Goal: Task Accomplishment & Management: Complete application form

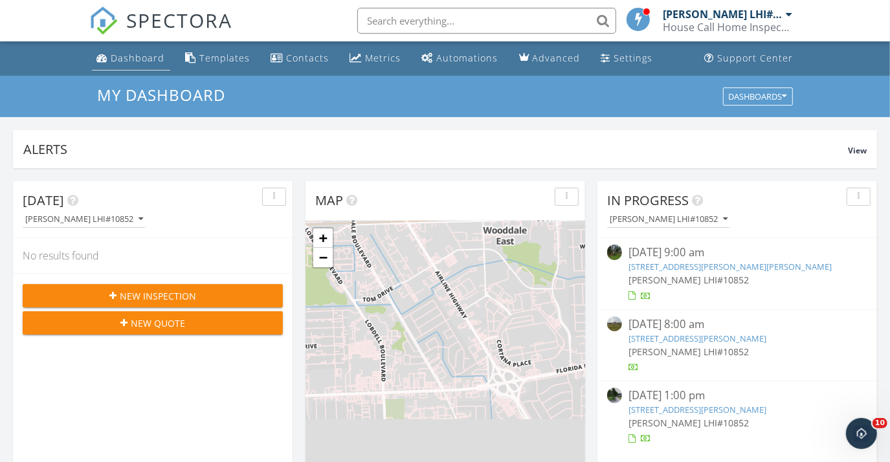
click at [147, 60] on div "Dashboard" at bounding box center [138, 58] width 54 height 12
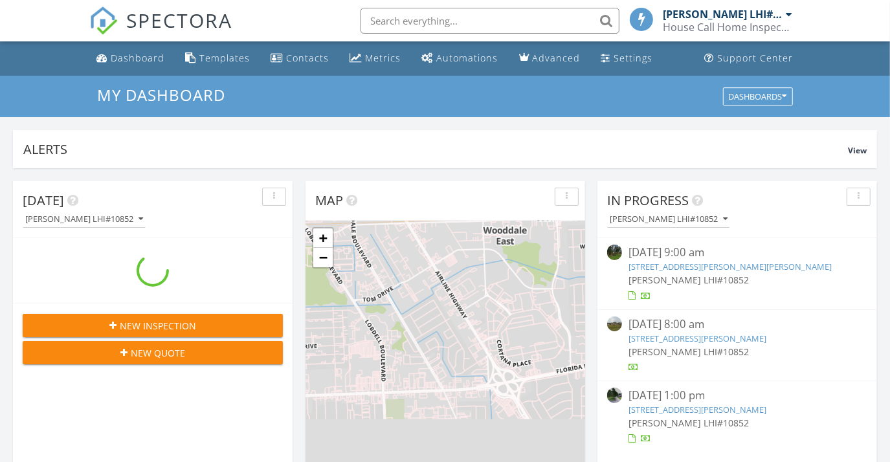
scroll to position [1197, 909]
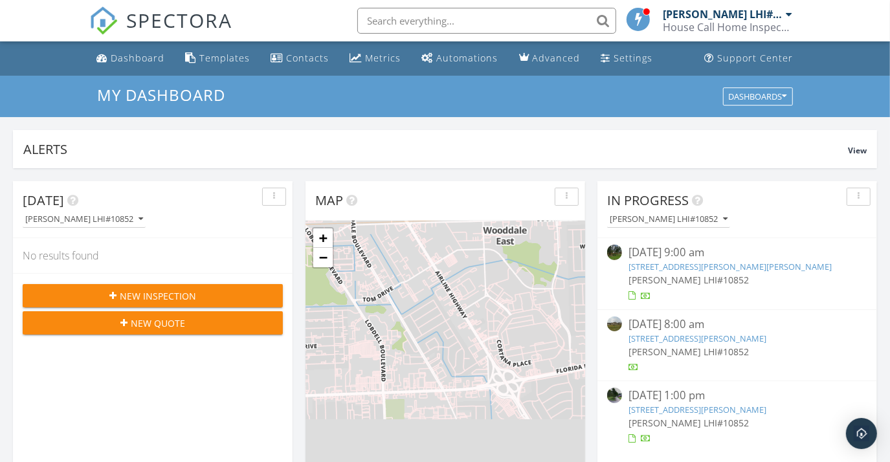
click at [208, 287] on button "New Inspection" at bounding box center [153, 295] width 260 height 23
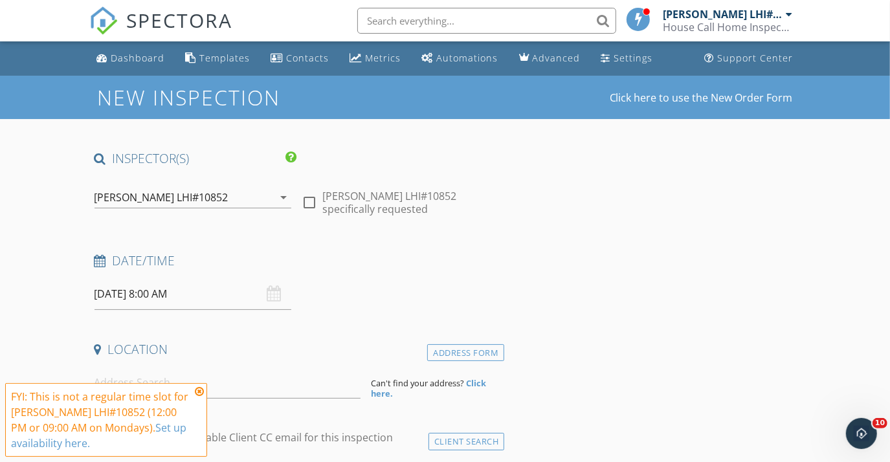
click at [199, 390] on icon at bounding box center [199, 391] width 9 height 10
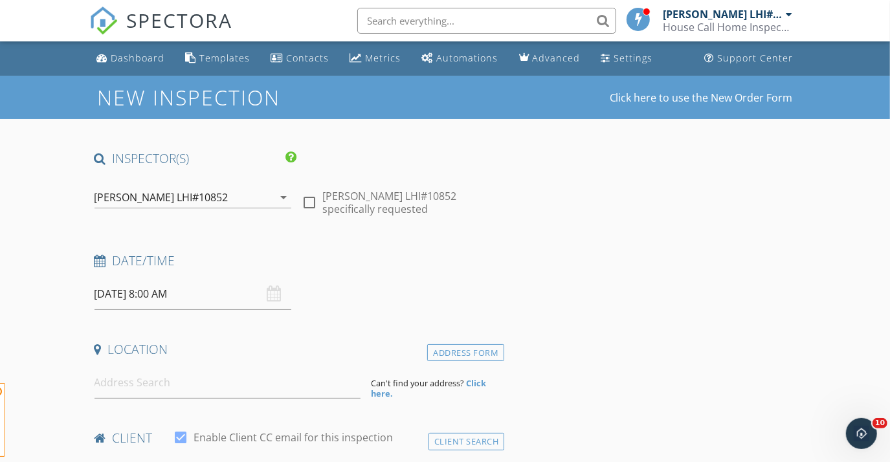
click at [199, 386] on span "FYI: This is not a regular time slot for [PERSON_NAME] LHI#10852 (12:00 PM or 0…" at bounding box center [106, 420] width 202 height 74
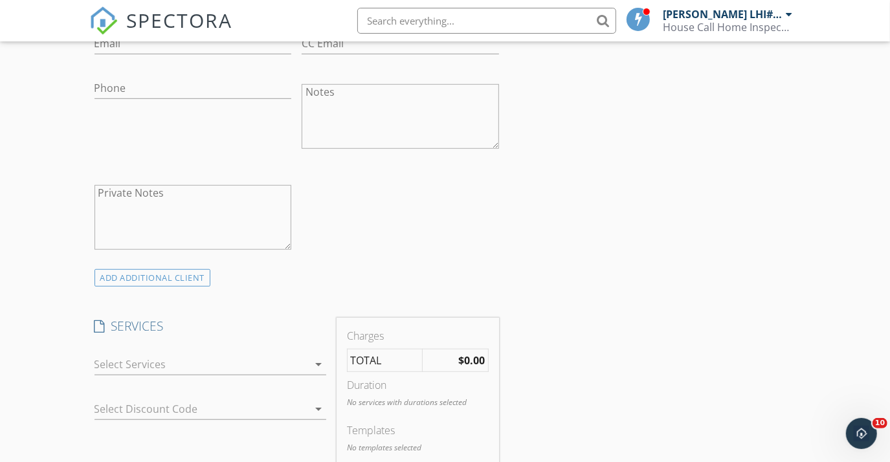
scroll to position [647, 0]
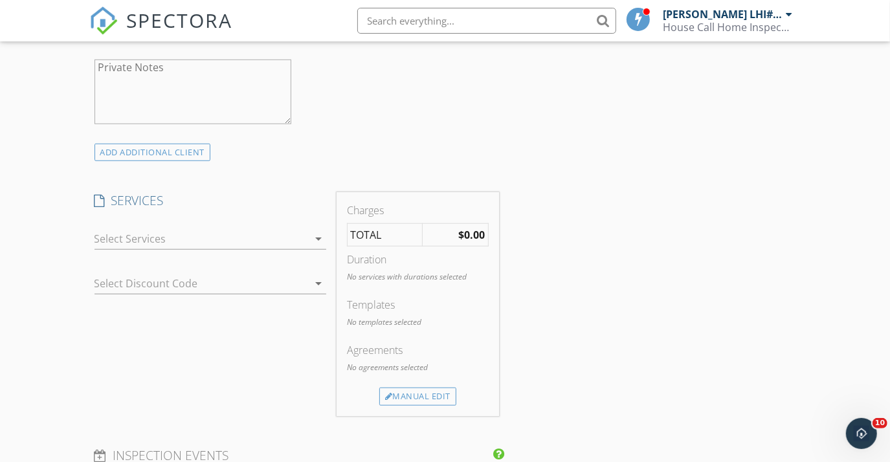
click at [174, 221] on div "arrow_drop_down" at bounding box center [211, 242] width 232 height 42
click at [178, 243] on div at bounding box center [202, 239] width 214 height 21
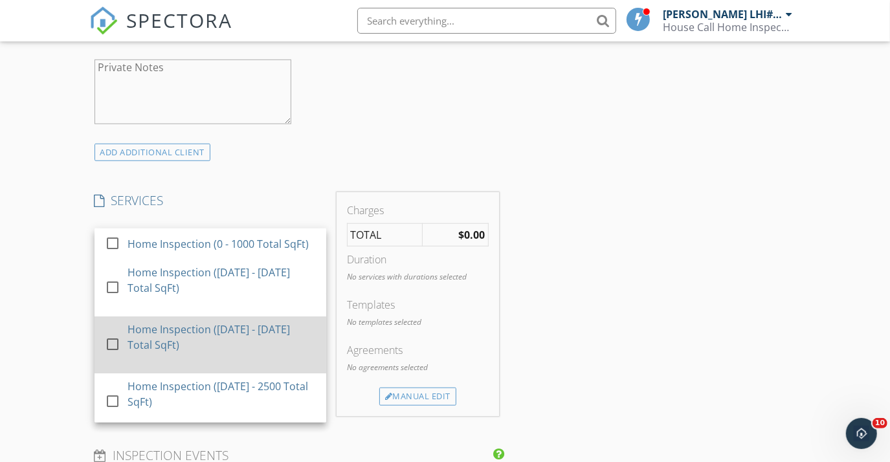
click at [227, 337] on div "Home Inspection ([DATE] - [DATE] Total SqFt)" at bounding box center [222, 337] width 188 height 31
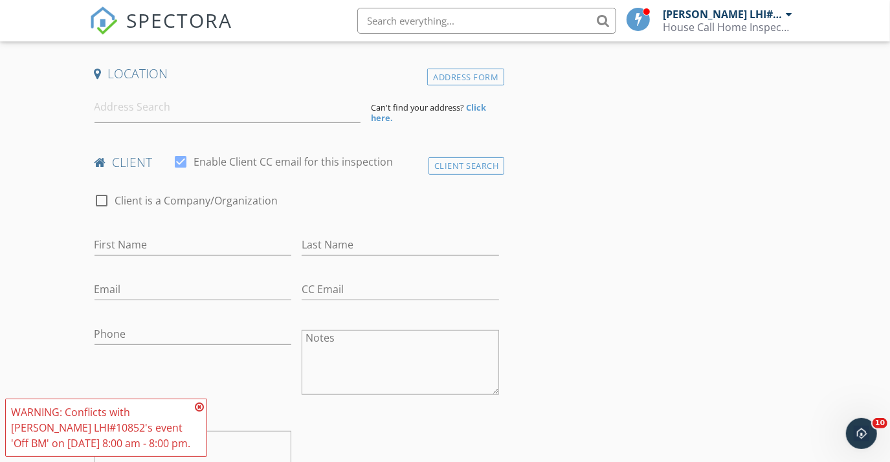
scroll to position [0, 0]
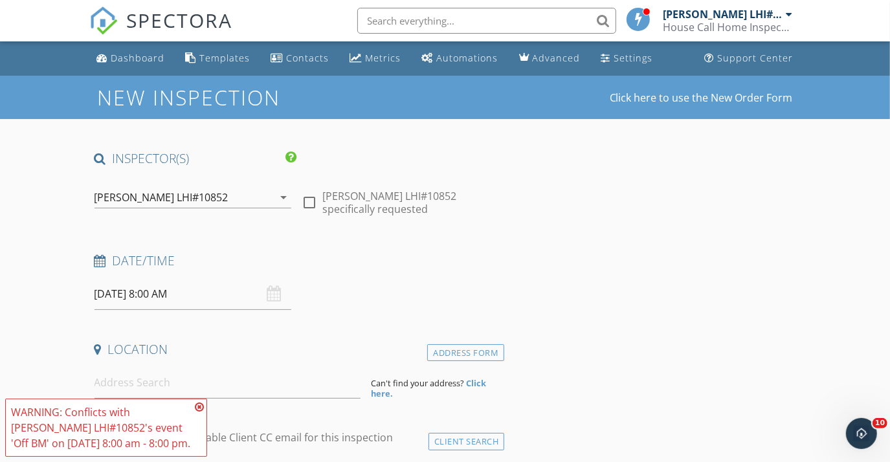
click at [143, 40] on link "SPECTORA" at bounding box center [161, 30] width 144 height 27
click at [149, 71] on li "Dashboard" at bounding box center [131, 58] width 84 height 34
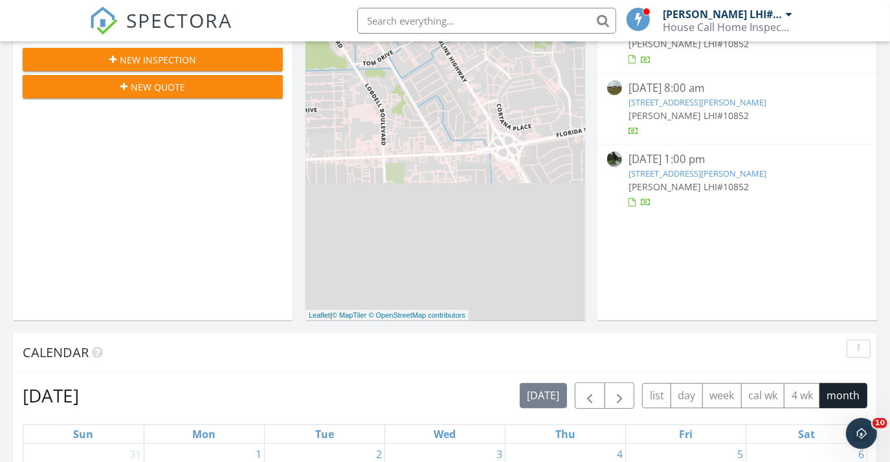
scroll to position [530, 0]
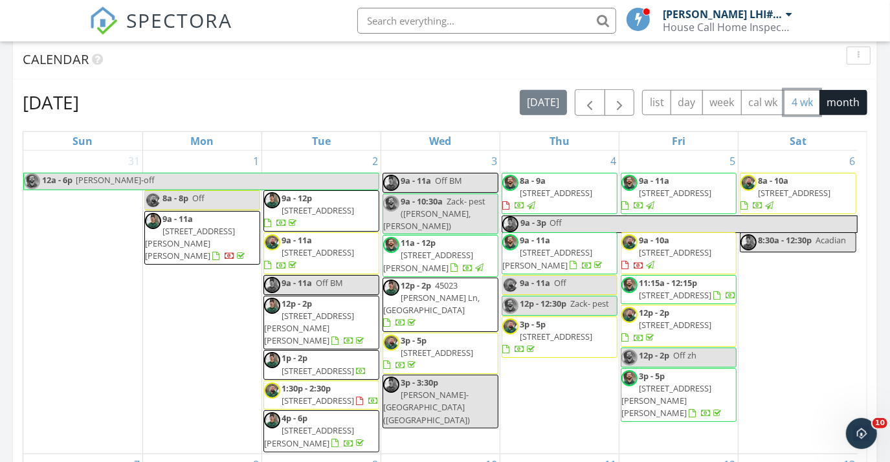
click at [803, 107] on button "4 wk" at bounding box center [802, 102] width 36 height 25
